Goal: Transaction & Acquisition: Purchase product/service

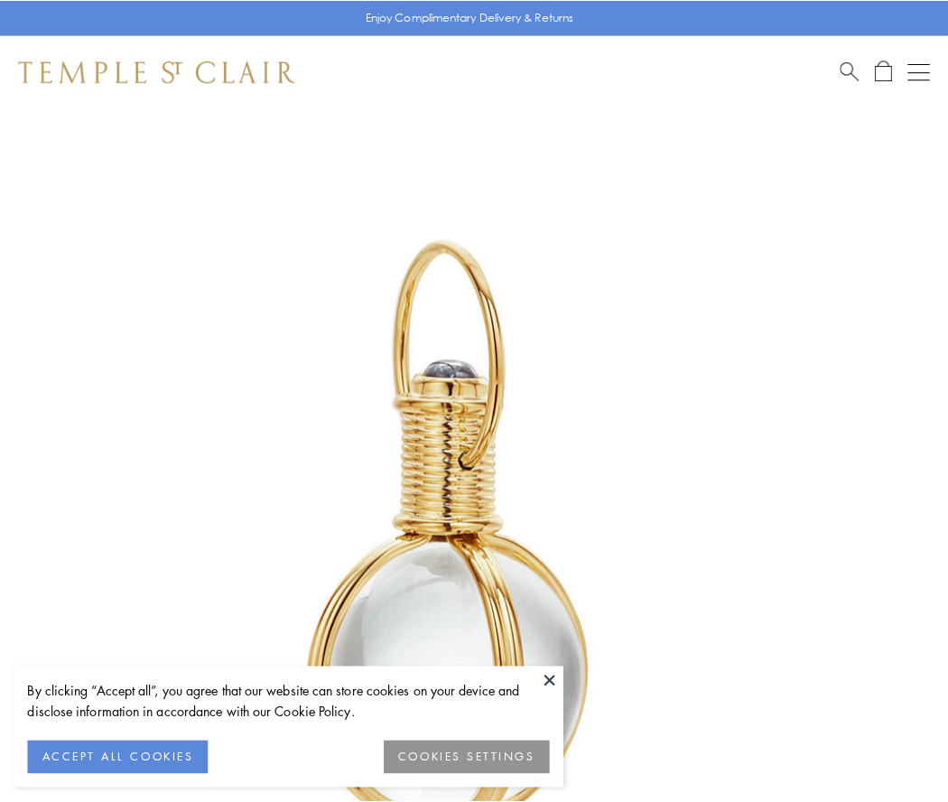
scroll to position [471, 0]
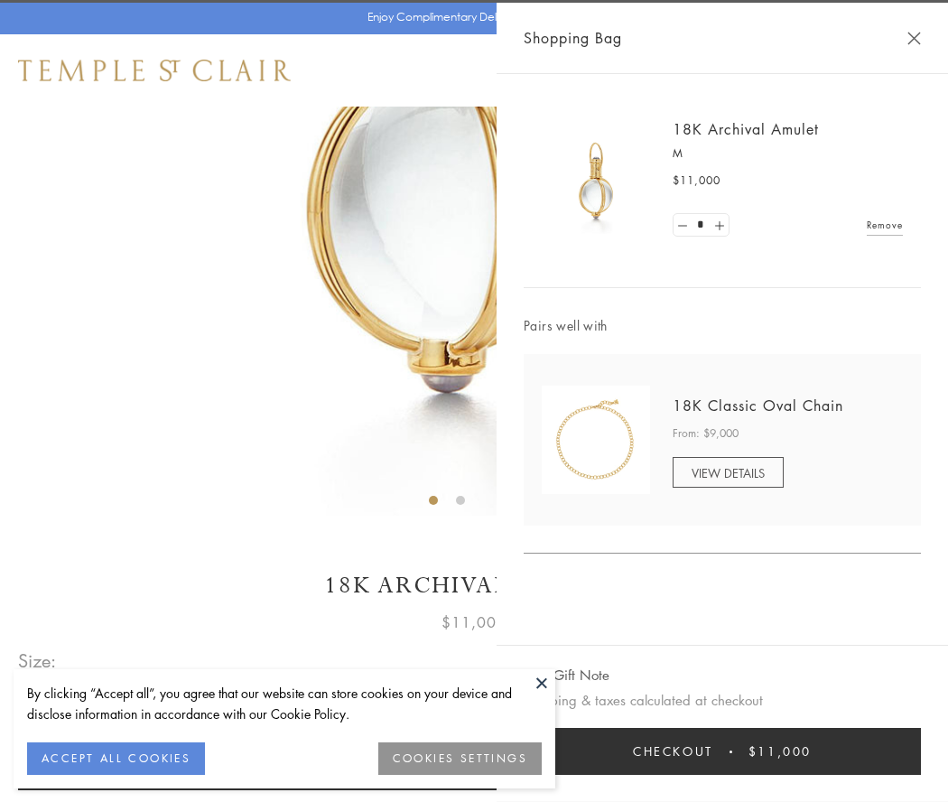
click at [722, 751] on button "Checkout $11,000" at bounding box center [722, 751] width 397 height 47
